Goal: Task Accomplishment & Management: Manage account settings

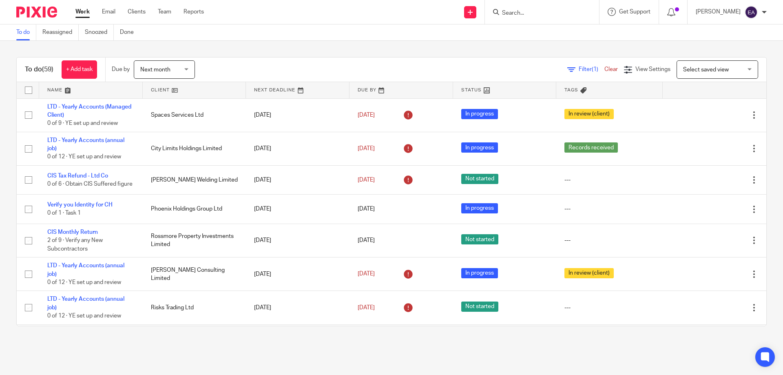
click at [563, 10] on input "Search" at bounding box center [537, 13] width 73 height 7
type input "thrive"
click link
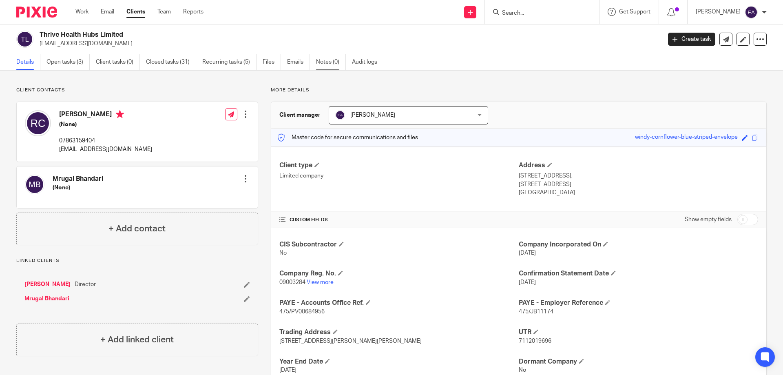
click at [335, 64] on link "Notes (0)" at bounding box center [331, 62] width 30 height 16
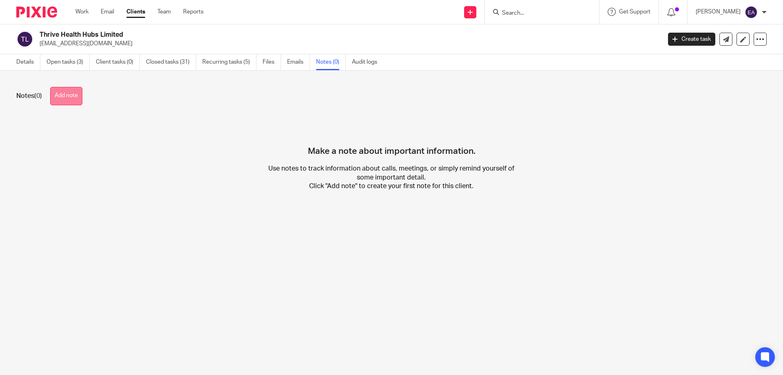
click at [66, 95] on button "Add note" at bounding box center [66, 96] width 32 height 18
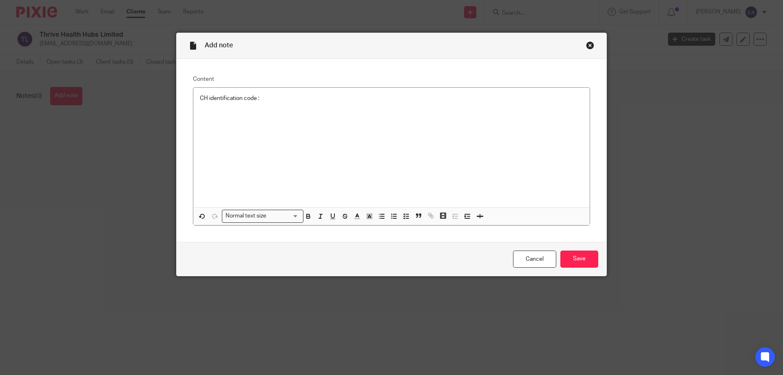
click at [275, 95] on p "CH identification code :" at bounding box center [391, 98] width 383 height 8
click at [573, 258] on input "Save" at bounding box center [579, 259] width 38 height 18
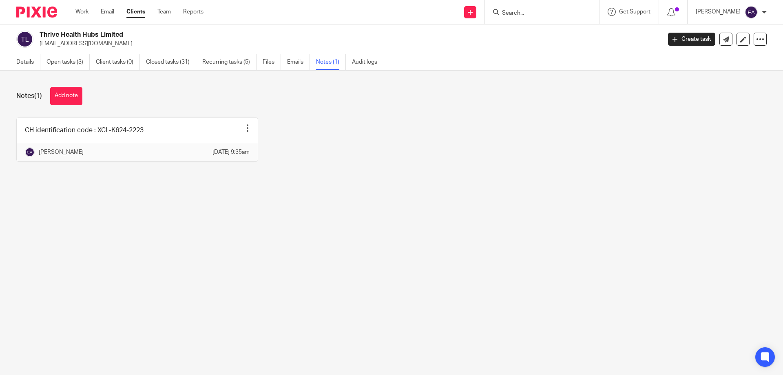
click at [558, 14] on input "Search" at bounding box center [537, 13] width 73 height 7
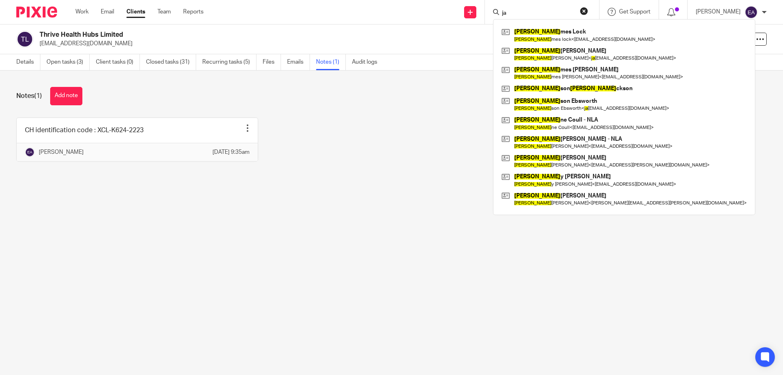
type input "j"
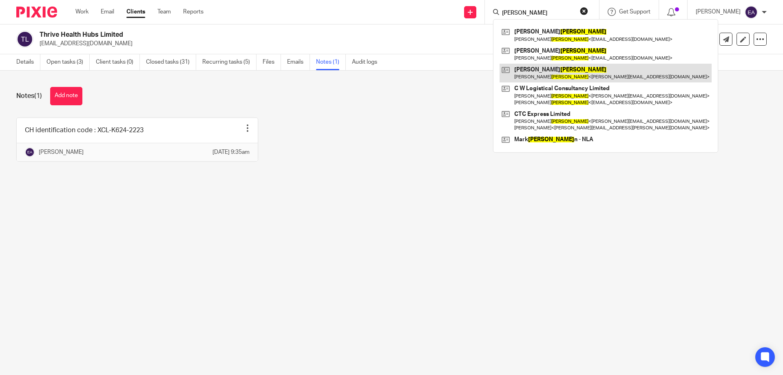
type input "webster"
click at [564, 74] on link at bounding box center [606, 73] width 212 height 19
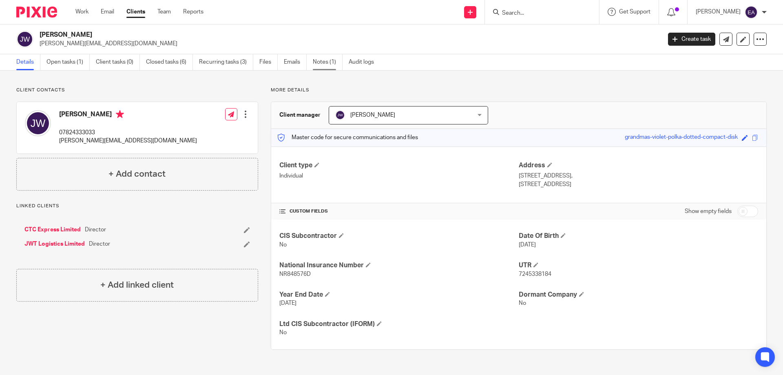
click at [331, 61] on link "Notes (1)" at bounding box center [328, 62] width 30 height 16
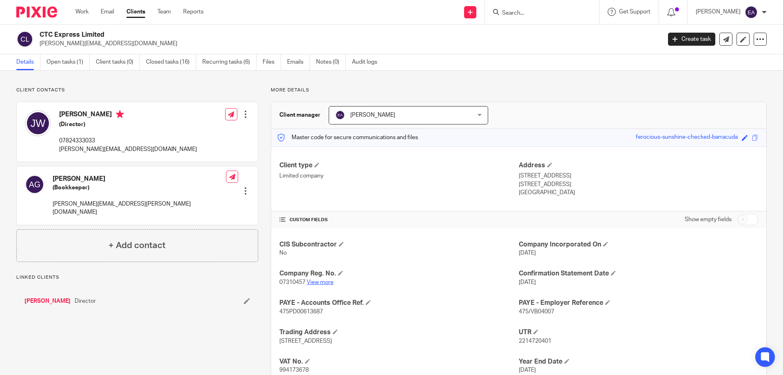
click at [323, 283] on link "View more" at bounding box center [320, 282] width 27 height 6
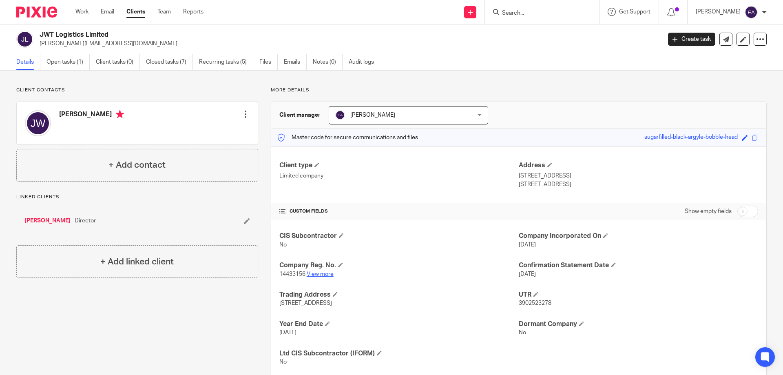
click at [321, 274] on link "View more" at bounding box center [320, 274] width 27 height 6
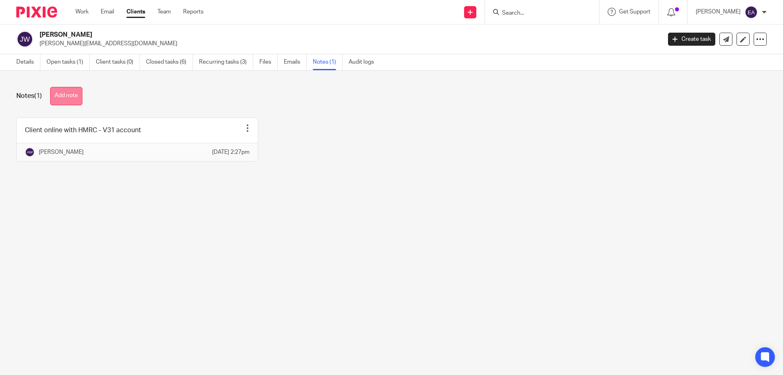
click at [67, 96] on button "Add note" at bounding box center [66, 96] width 32 height 18
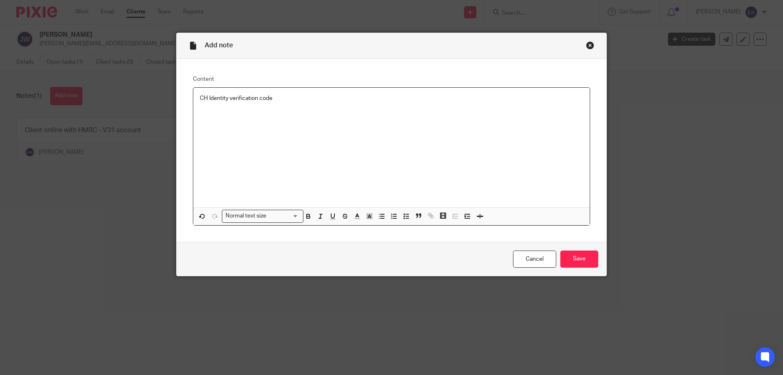
click at [281, 101] on p "CH Identity verification code" at bounding box center [391, 98] width 383 height 8
click at [306, 104] on div "CH Identity verification code :" at bounding box center [391, 147] width 396 height 119
click at [579, 257] on input "Save" at bounding box center [579, 259] width 38 height 18
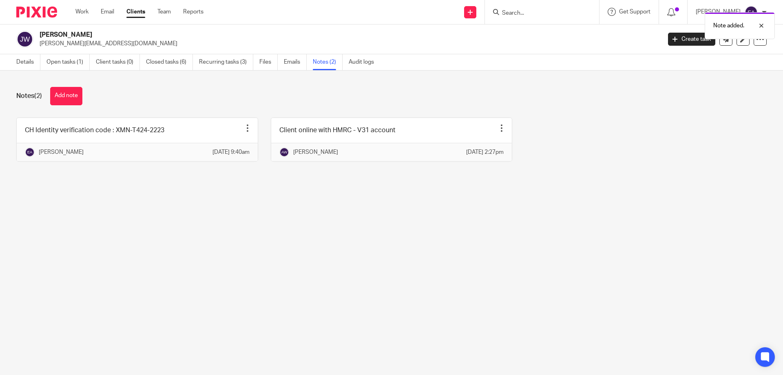
click at [561, 11] on div "Note added." at bounding box center [582, 23] width 383 height 31
click at [525, 10] on body "Work Email Clients Team Reports Work Email Clients Team Reports Settings Send n…" at bounding box center [391, 187] width 783 height 375
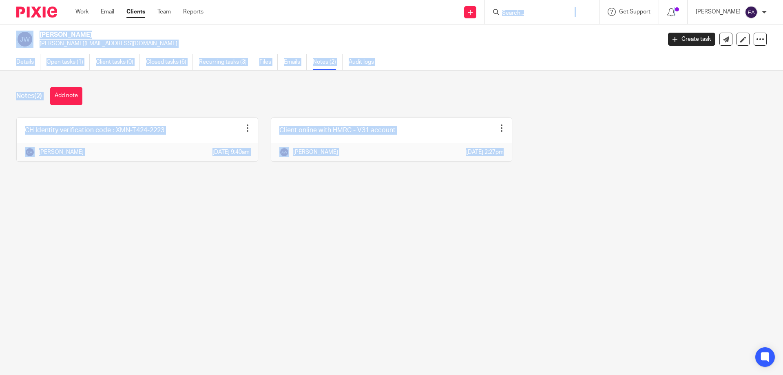
click at [537, 16] on input "Search" at bounding box center [537, 13] width 73 height 7
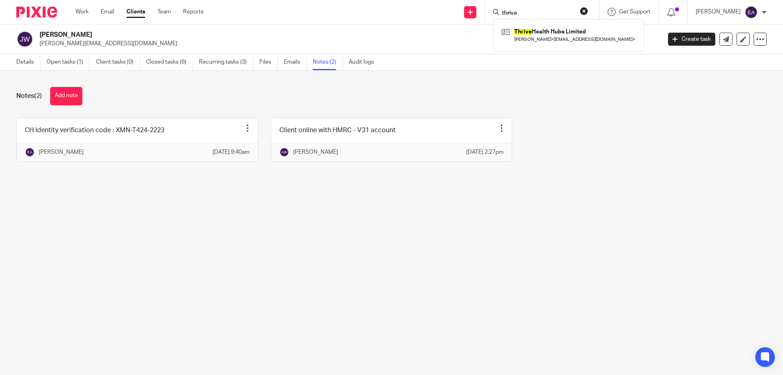
type input "thrive"
click button "submit" at bounding box center [0, 0] width 0 height 0
click at [563, 35] on link at bounding box center [569, 35] width 138 height 19
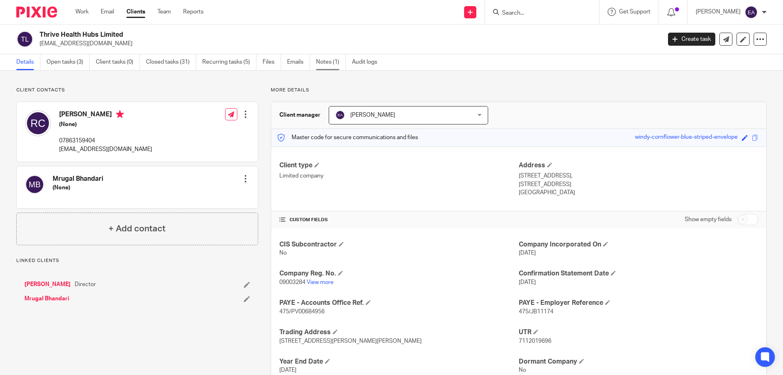
click at [334, 62] on link "Notes (1)" at bounding box center [331, 62] width 30 height 16
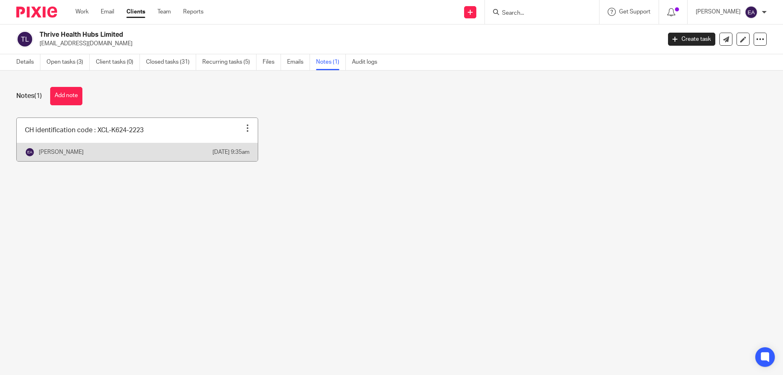
click at [36, 135] on link at bounding box center [137, 139] width 241 height 43
click at [243, 129] on div at bounding box center [247, 128] width 8 height 8
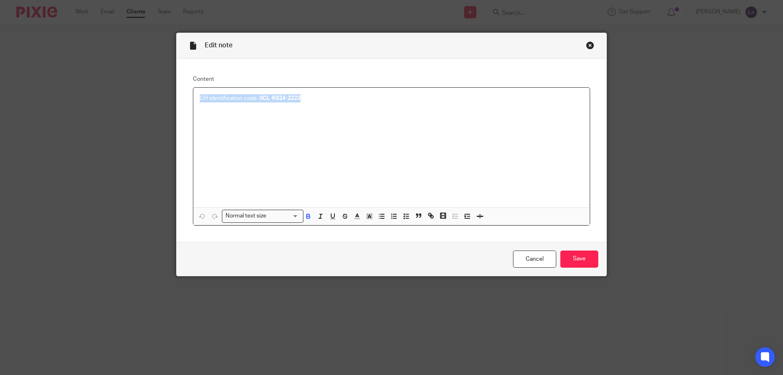
drag, startPoint x: 197, startPoint y: 99, endPoint x: 285, endPoint y: 100, distance: 87.7
click at [316, 104] on div "CH identification code : XCL-K624-2223" at bounding box center [391, 147] width 396 height 119
click at [534, 261] on link "Cancel" at bounding box center [534, 259] width 43 height 18
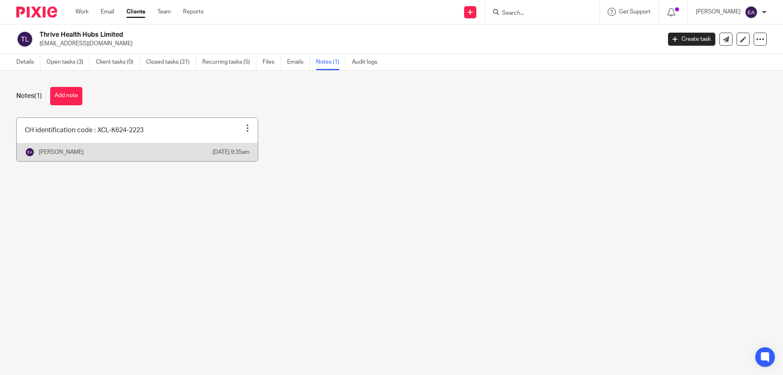
click at [248, 130] on div "Pin note Edit note Delete note" at bounding box center [247, 128] width 12 height 12
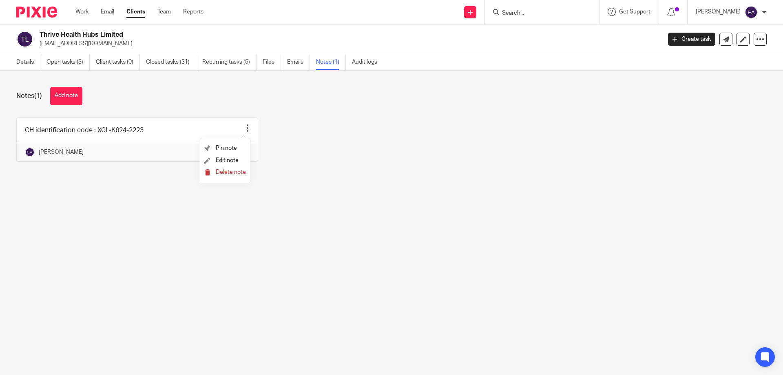
click at [232, 170] on span "Delete note" at bounding box center [231, 172] width 30 height 6
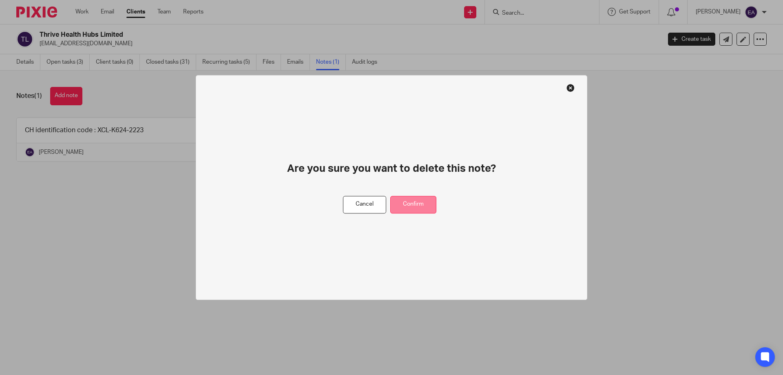
click at [413, 206] on button "Confirm" at bounding box center [413, 205] width 46 height 18
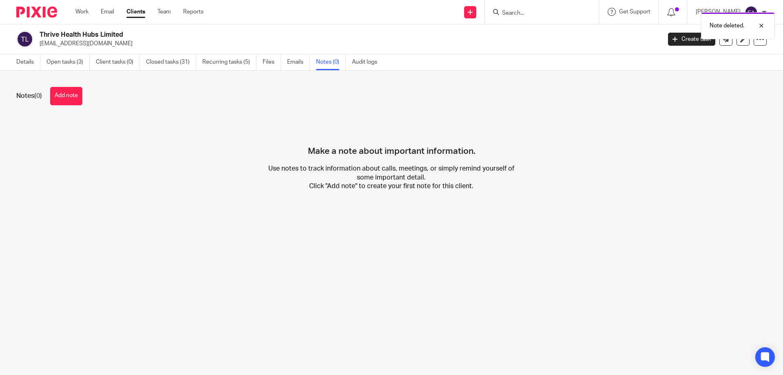
click at [537, 11] on div "Note deleted." at bounding box center [582, 23] width 383 height 31
click at [528, 13] on div "Note deleted." at bounding box center [582, 23] width 383 height 31
click at [517, 11] on div "Note deleted." at bounding box center [582, 23] width 383 height 31
click at [538, 12] on div "Note deleted." at bounding box center [582, 23] width 383 height 31
click at [518, 11] on div at bounding box center [540, 12] width 95 height 10
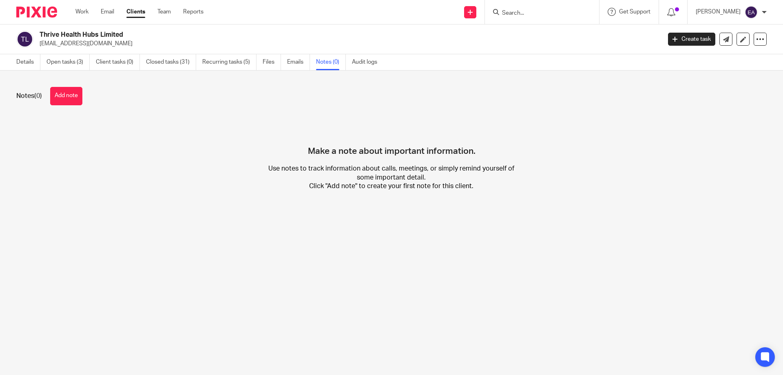
click at [530, 11] on input "Search" at bounding box center [537, 13] width 73 height 7
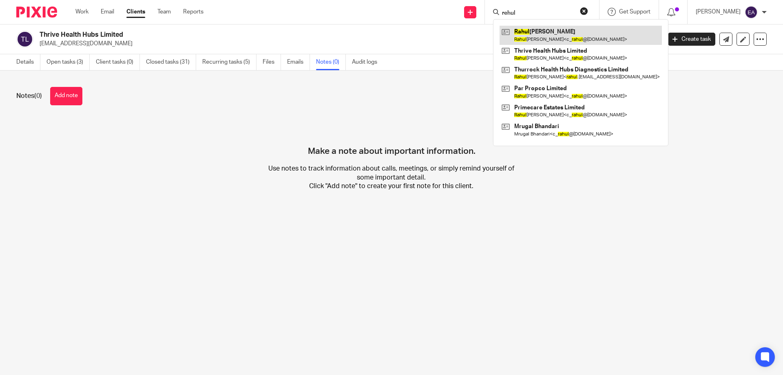
type input "rehul"
click at [564, 29] on link at bounding box center [581, 35] width 162 height 19
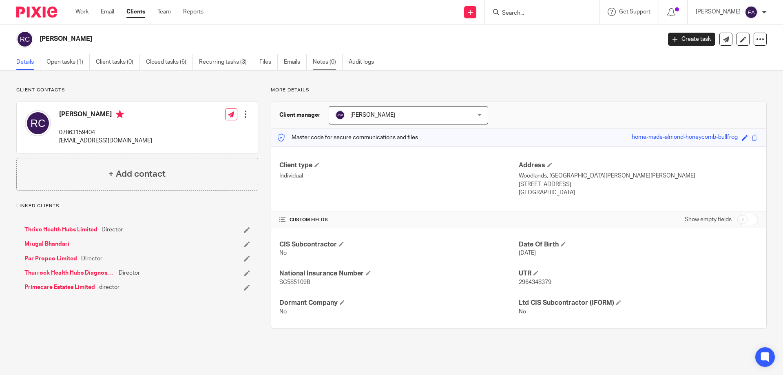
click at [330, 63] on link "Notes (0)" at bounding box center [328, 62] width 30 height 16
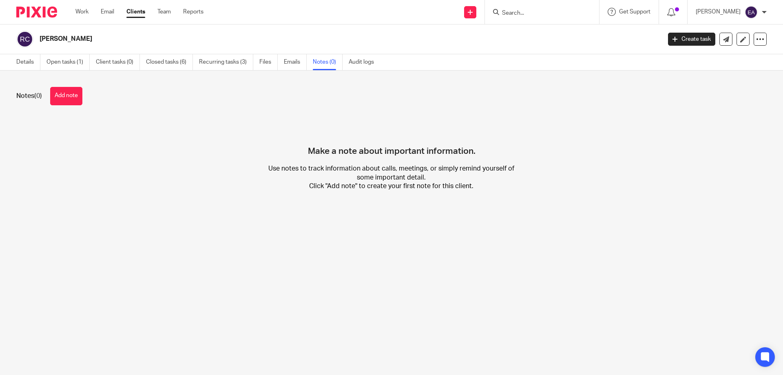
drag, startPoint x: 78, startPoint y: 93, endPoint x: 85, endPoint y: 88, distance: 9.0
click at [78, 93] on button "Add note" at bounding box center [66, 96] width 32 height 18
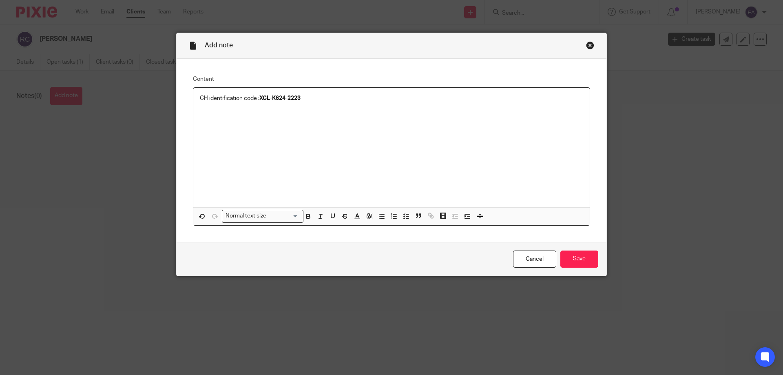
drag, startPoint x: 208, startPoint y: 97, endPoint x: 246, endPoint y: 97, distance: 37.9
click at [212, 97] on p "CH identification code : XCL-K624-2223" at bounding box center [391, 98] width 383 height 8
click at [355, 130] on div "CH identity verfication code : XCL-K624-2223" at bounding box center [391, 147] width 396 height 119
click at [246, 100] on p "CH identity verfication code : XCL-K624-2223" at bounding box center [391, 98] width 383 height 8
click at [581, 261] on input "Save" at bounding box center [579, 259] width 38 height 18
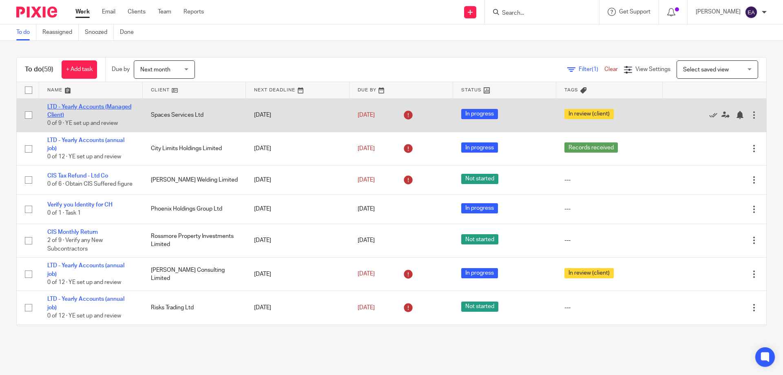
click at [116, 106] on link "LTD - Yearly Accounts (Managed Client)" at bounding box center [89, 111] width 84 height 14
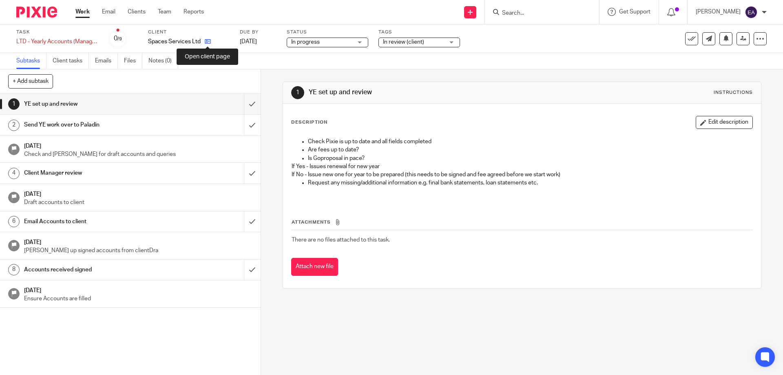
click at [208, 41] on icon at bounding box center [208, 41] width 6 height 6
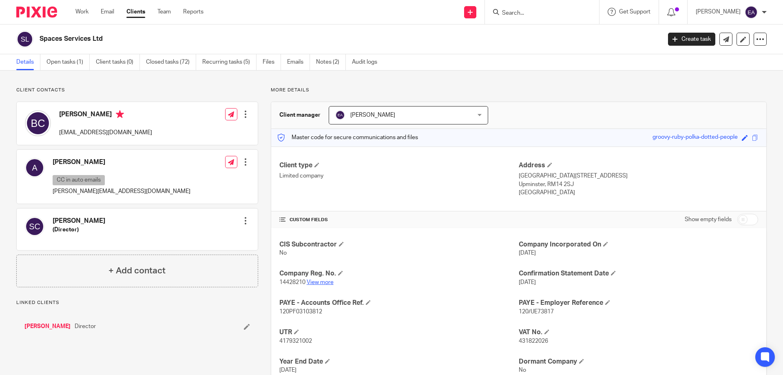
click at [322, 281] on link "View more" at bounding box center [320, 282] width 27 height 6
click at [547, 15] on input "Search" at bounding box center [537, 13] width 73 height 7
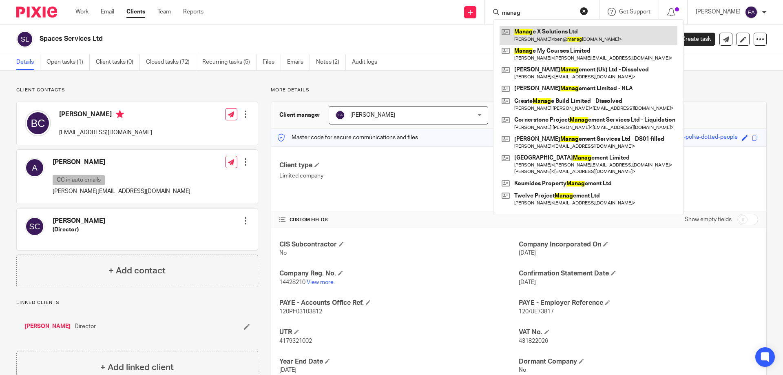
type input "manag"
click at [566, 34] on link at bounding box center [589, 35] width 178 height 19
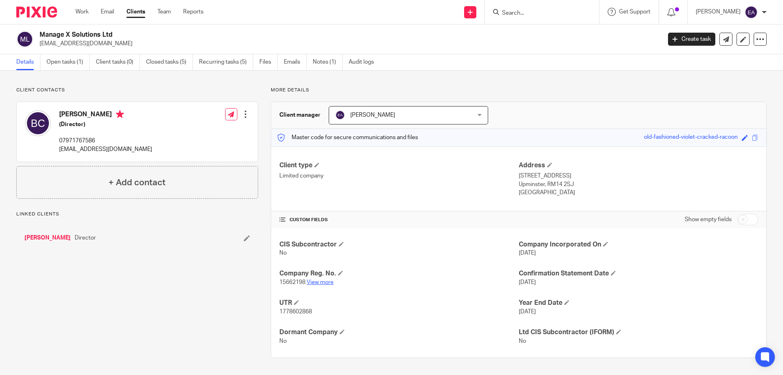
click at [318, 281] on link "View more" at bounding box center [320, 282] width 27 height 6
